Goal: Check status

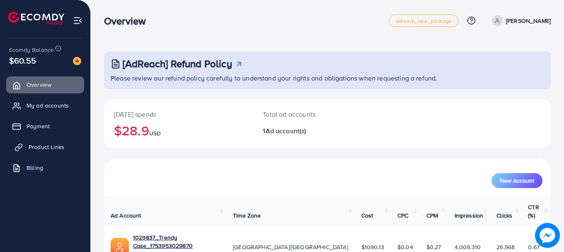
click at [61, 148] on span "Product Links" at bounding box center [47, 147] width 36 height 8
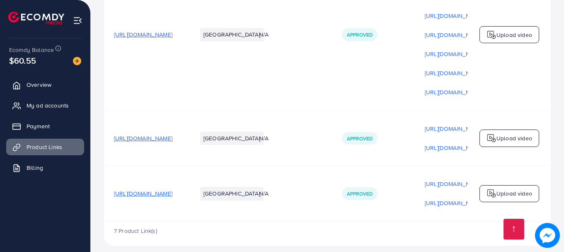
scroll to position [499, 0]
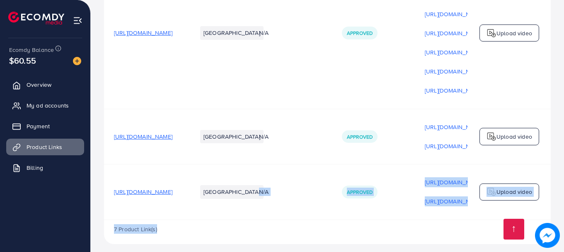
drag, startPoint x: 306, startPoint y: 211, endPoint x: 447, endPoint y: 224, distance: 141.5
click at [441, 221] on div "7 Product Link(s)" at bounding box center [327, 232] width 447 height 24
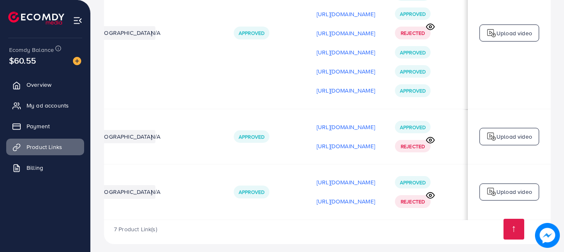
scroll to position [0, 185]
click at [432, 194] on circle at bounding box center [431, 195] width 2 height 2
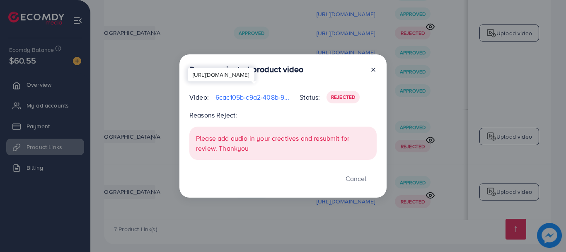
click at [253, 95] on p "6cac105b-c9a2-408b-9a45-0ee768fbd27c-1757366980153.mp4" at bounding box center [255, 97] width 78 height 10
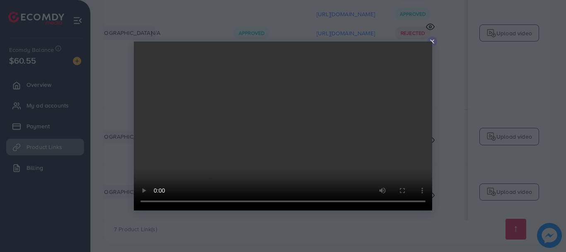
click at [432, 42] on video at bounding box center [283, 125] width 299 height 169
click at [427, 38] on div at bounding box center [283, 126] width 566 height 252
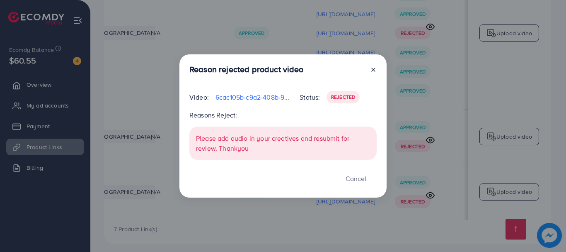
click at [433, 43] on div "Reason rejected product video Video: 6cac105b-c9a2-408b-9a45-0ee768fbd27c-17573…" at bounding box center [283, 126] width 566 height 252
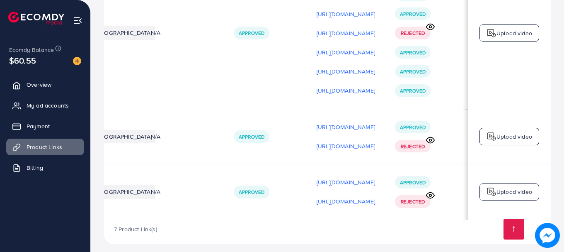
click at [435, 191] on icon at bounding box center [430, 195] width 9 height 9
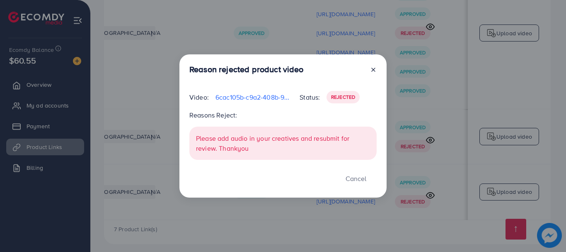
click at [375, 68] on line at bounding box center [373, 69] width 3 height 3
